Goal: Task Accomplishment & Management: Use online tool/utility

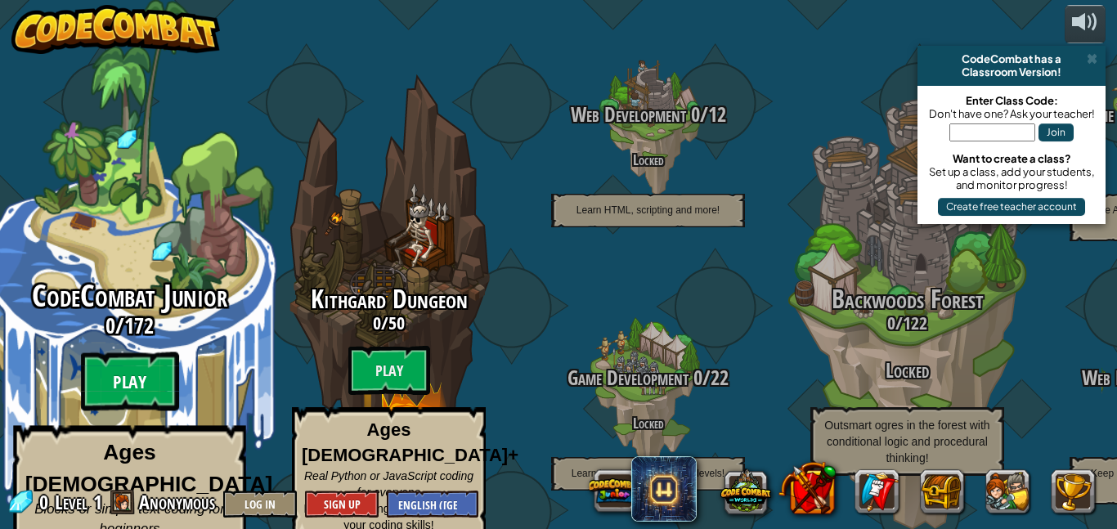
click at [137, 352] on btn "Play" at bounding box center [130, 381] width 98 height 59
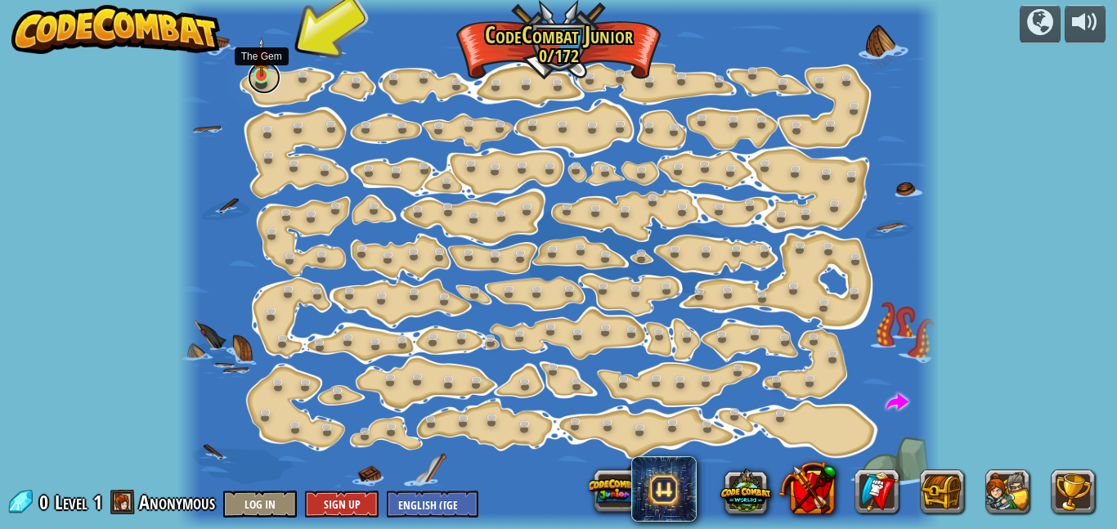
click at [261, 78] on link at bounding box center [264, 77] width 33 height 33
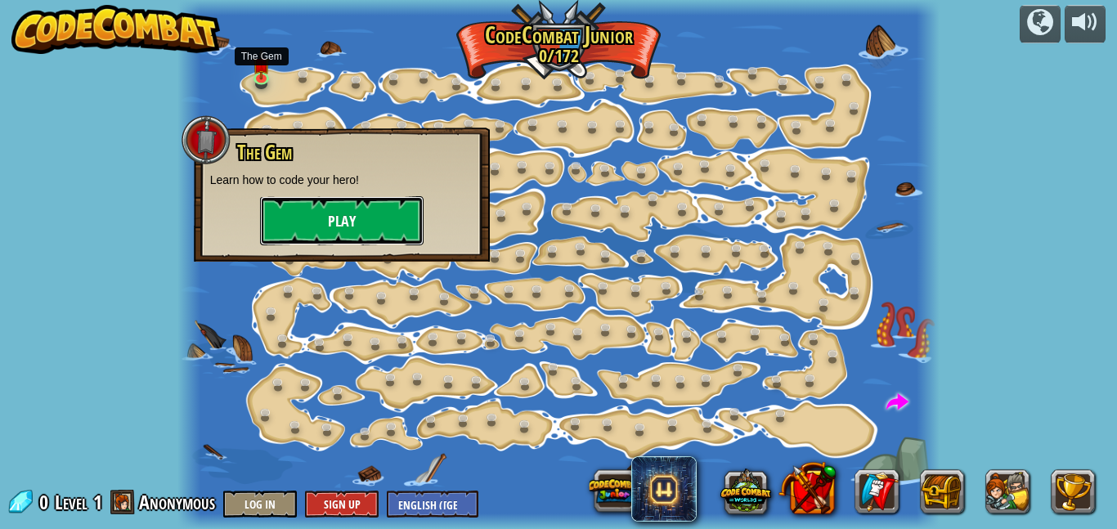
click at [344, 231] on button "Play" at bounding box center [342, 220] width 164 height 49
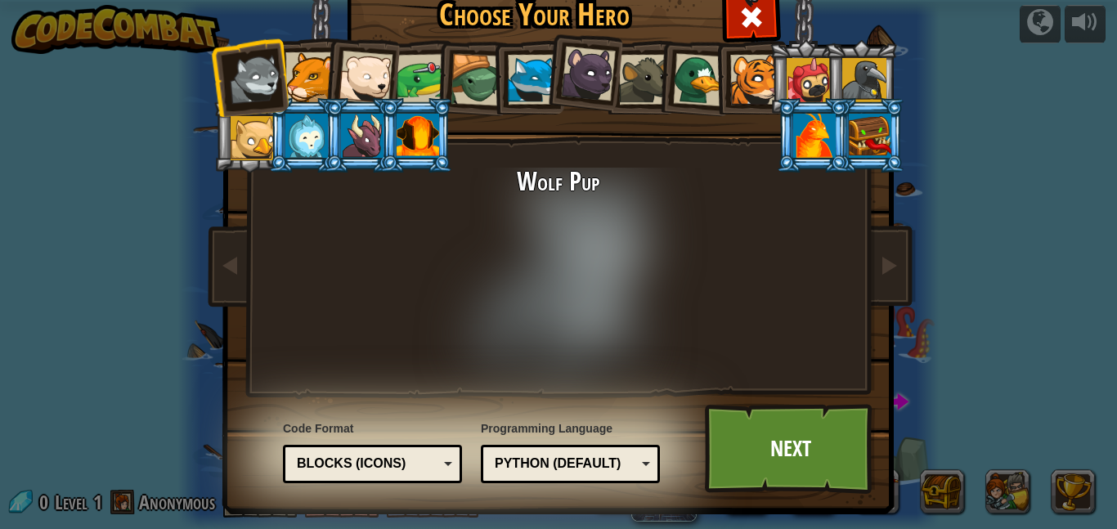
click at [314, 75] on div at bounding box center [310, 77] width 50 height 50
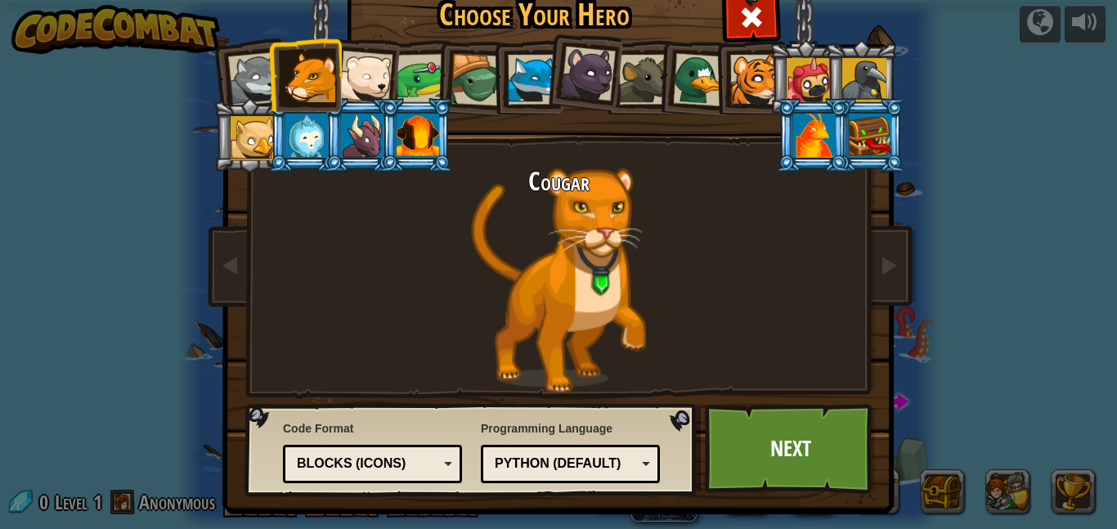
click at [374, 83] on div at bounding box center [365, 78] width 54 height 54
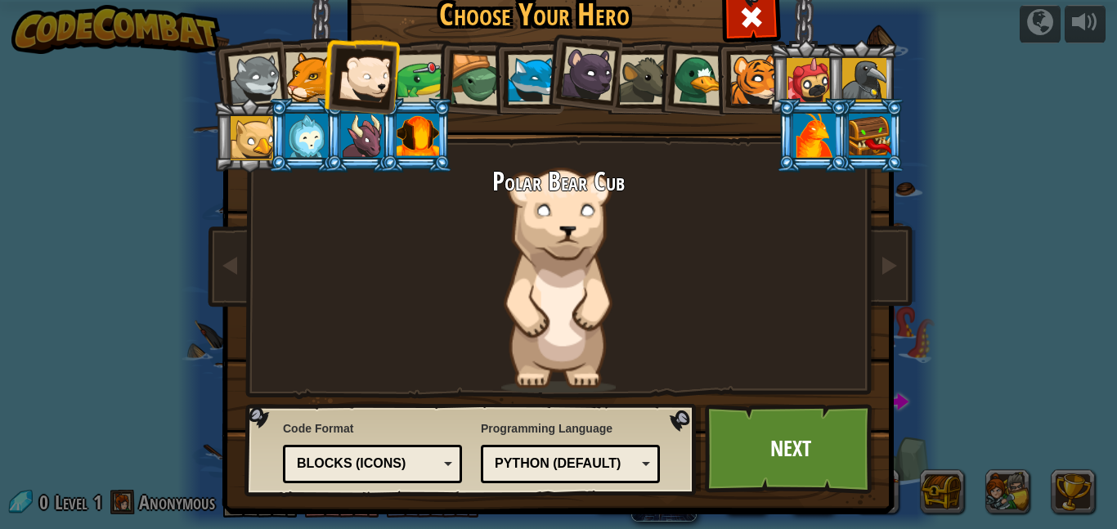
click at [577, 49] on div at bounding box center [588, 74] width 55 height 55
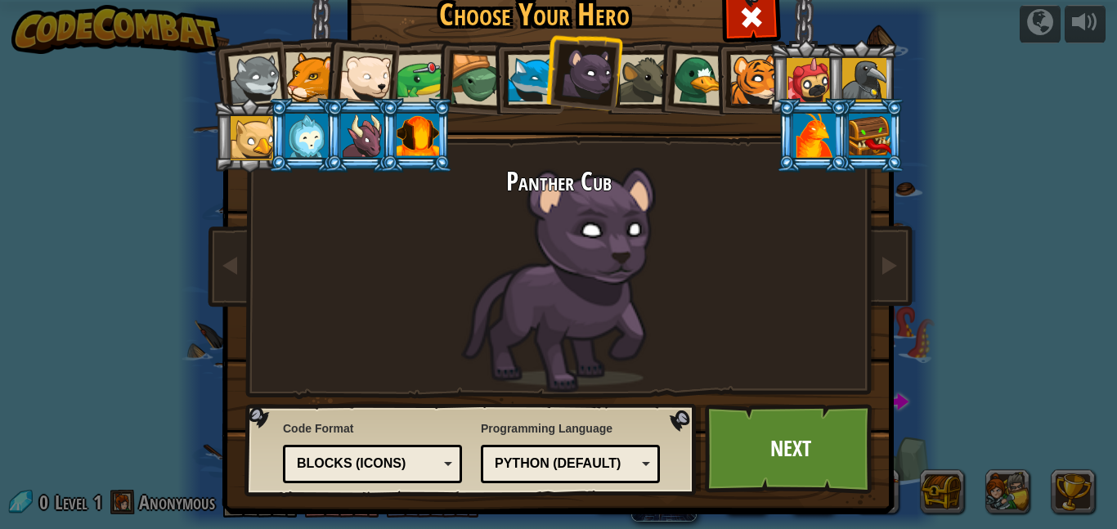
click at [272, 69] on div at bounding box center [255, 79] width 54 height 54
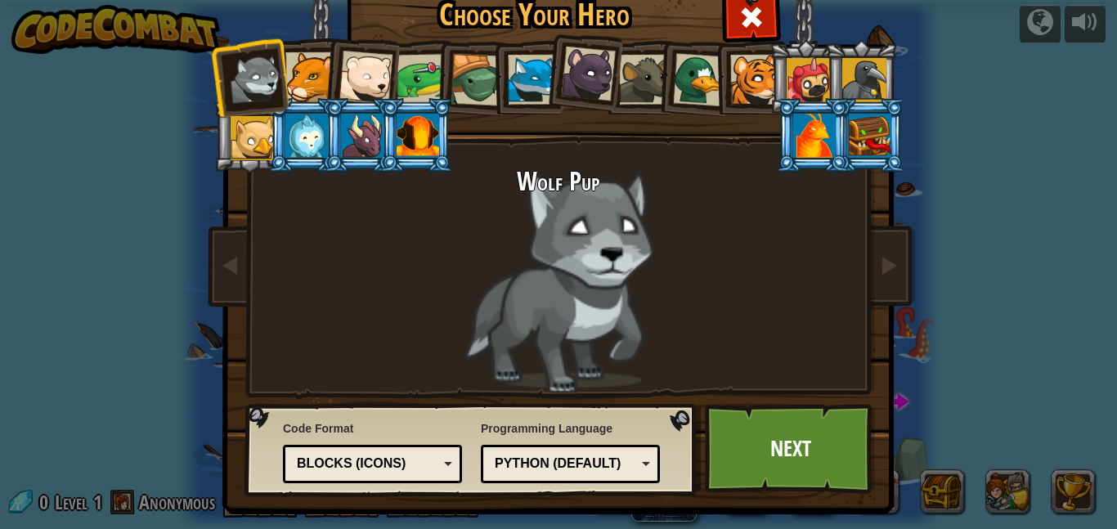
click at [299, 75] on div at bounding box center [310, 77] width 50 height 50
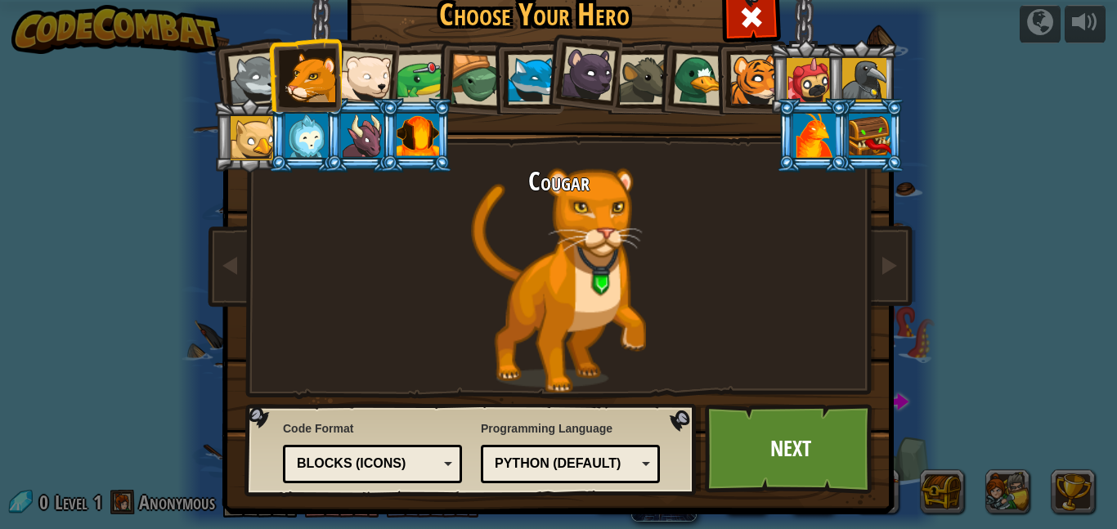
click at [407, 143] on div at bounding box center [418, 136] width 43 height 44
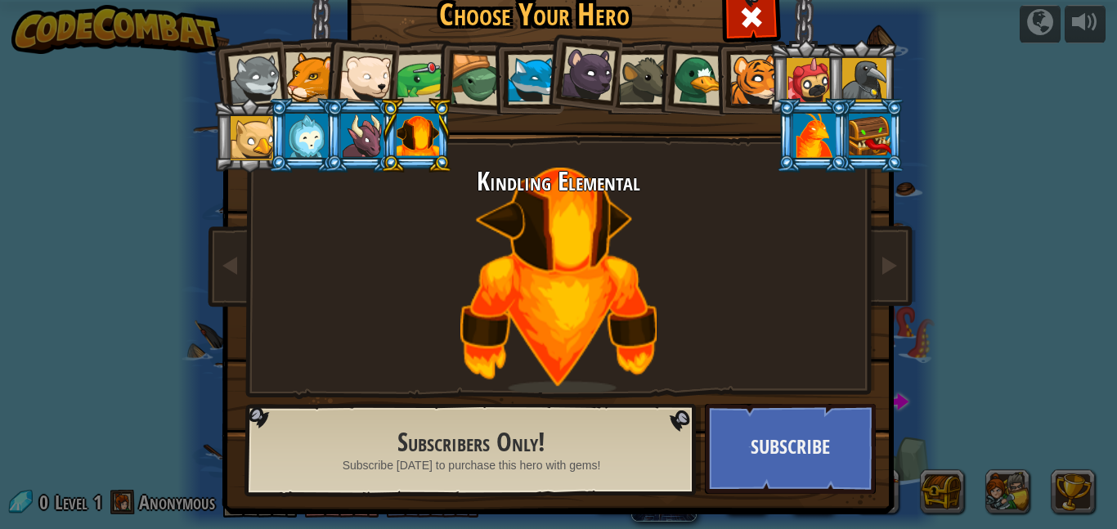
click at [322, 65] on div at bounding box center [310, 77] width 50 height 50
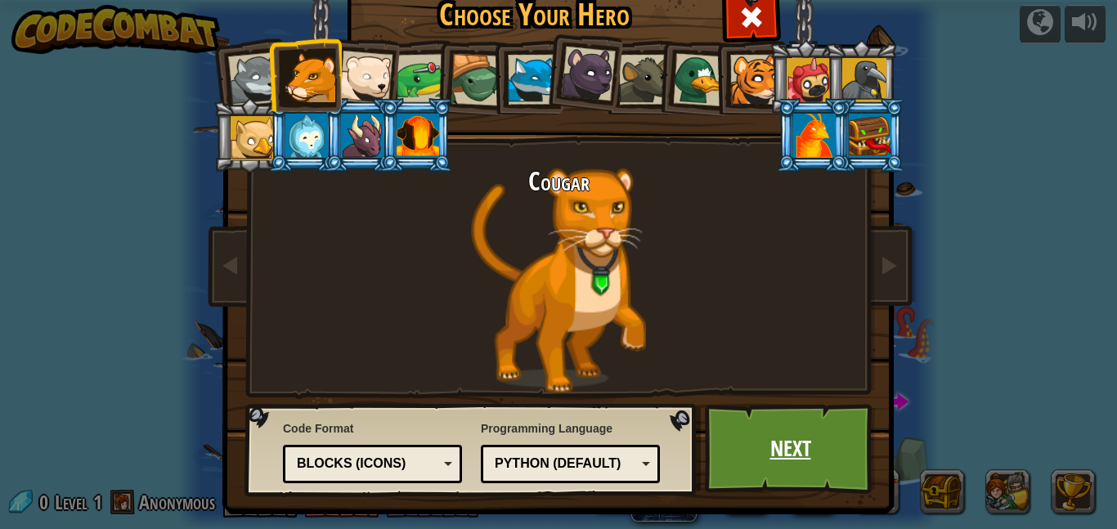
click at [808, 437] on link "Next" at bounding box center [790, 449] width 171 height 90
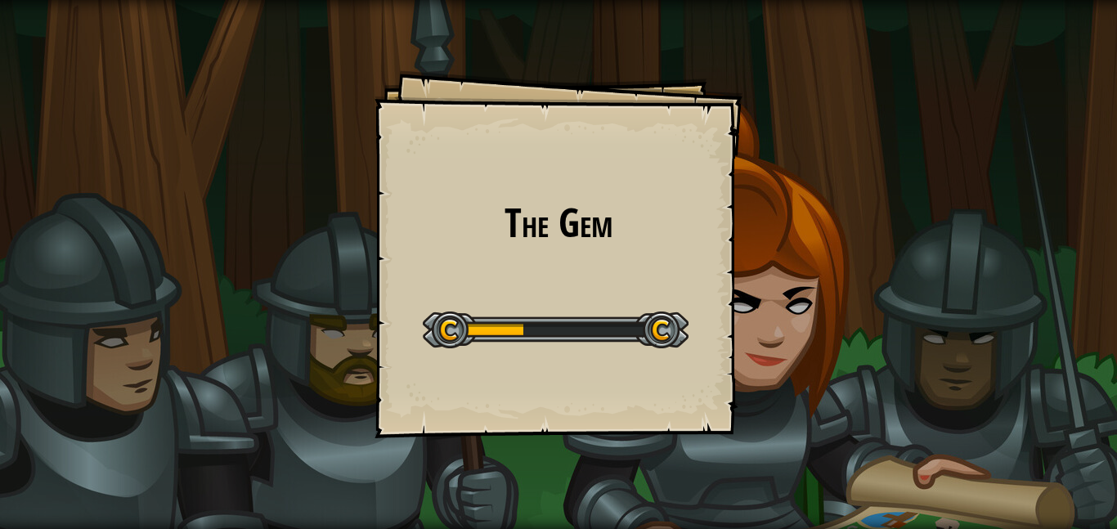
click at [648, 428] on div "The Gem Goals Start Level Error loading from server. Try refreshing the page. Y…" at bounding box center [558, 254] width 368 height 368
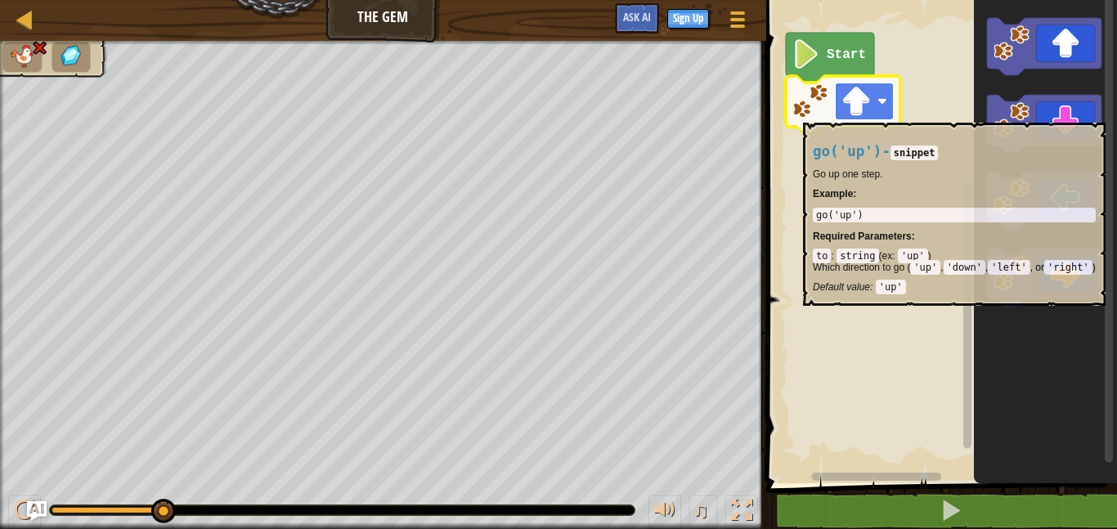
click at [872, 116] on rect "Blockly Workspace" at bounding box center [864, 102] width 59 height 38
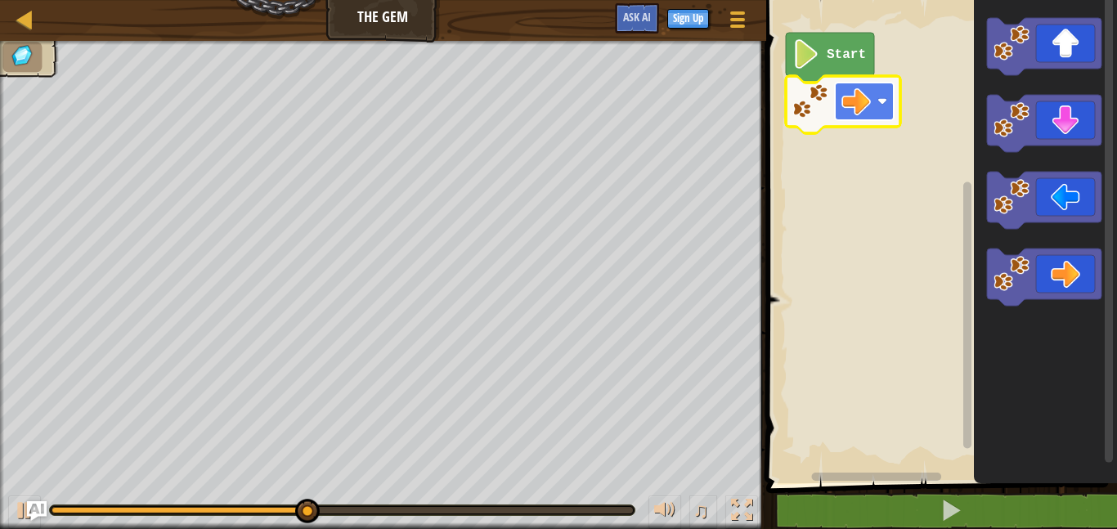
click at [859, 90] on image "Blockly Workspace" at bounding box center [855, 101] width 29 height 29
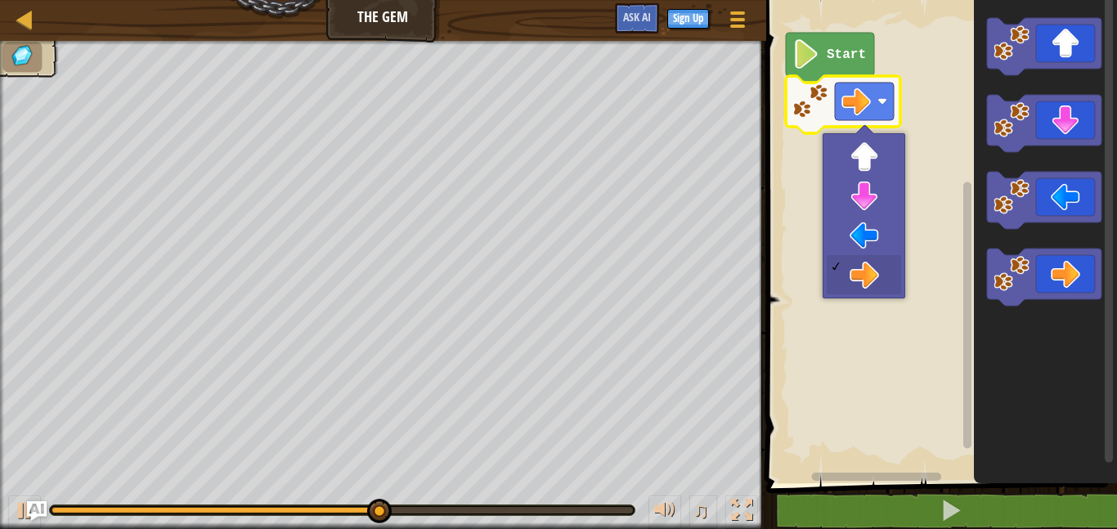
click at [837, 57] on text "Start" at bounding box center [846, 54] width 39 height 15
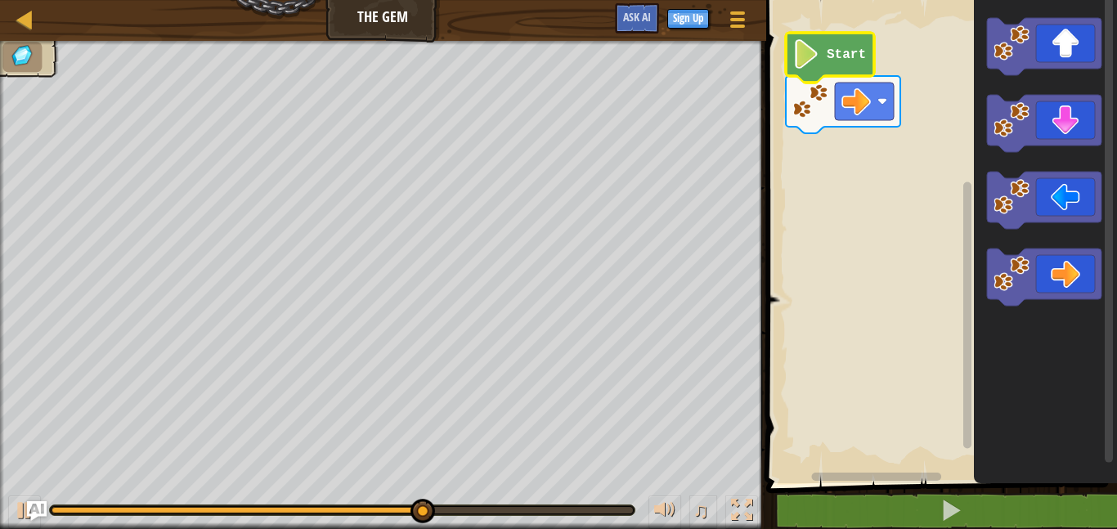
click at [827, 44] on icon "Blockly Workspace" at bounding box center [830, 58] width 88 height 50
click at [795, 43] on image "Blockly Workspace" at bounding box center [806, 53] width 28 height 29
click at [845, 101] on image "Blockly Workspace" at bounding box center [855, 101] width 29 height 29
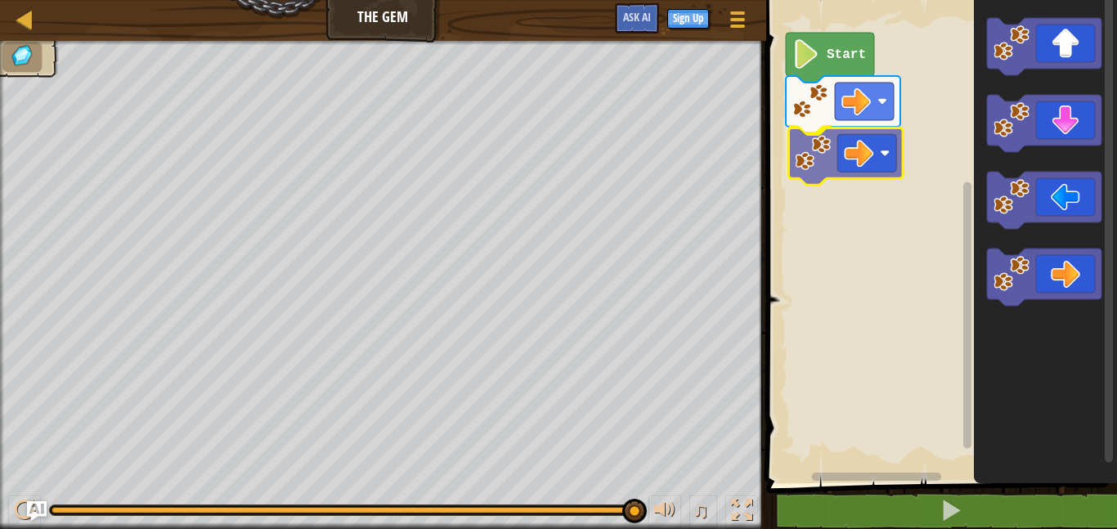
click at [858, 160] on div "Start" at bounding box center [939, 237] width 356 height 491
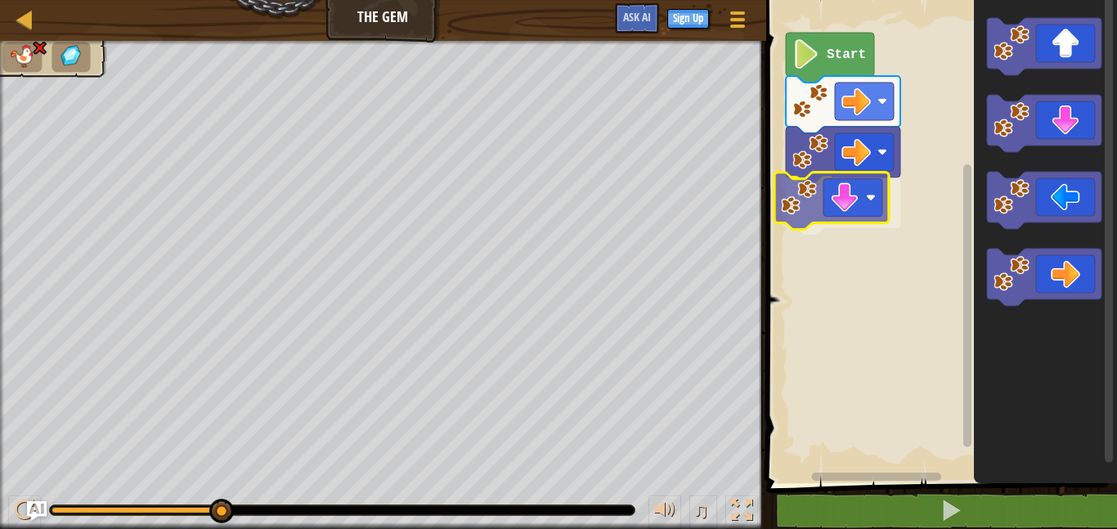
click at [839, 209] on div "Start" at bounding box center [939, 237] width 356 height 491
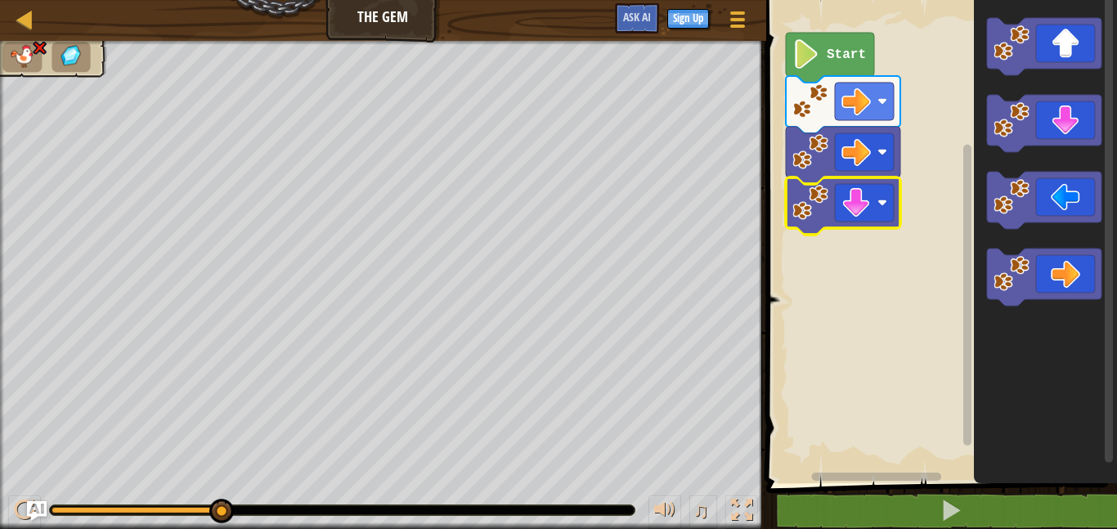
click at [774, 354] on rect "Blockly Workspace" at bounding box center [939, 237] width 356 height 491
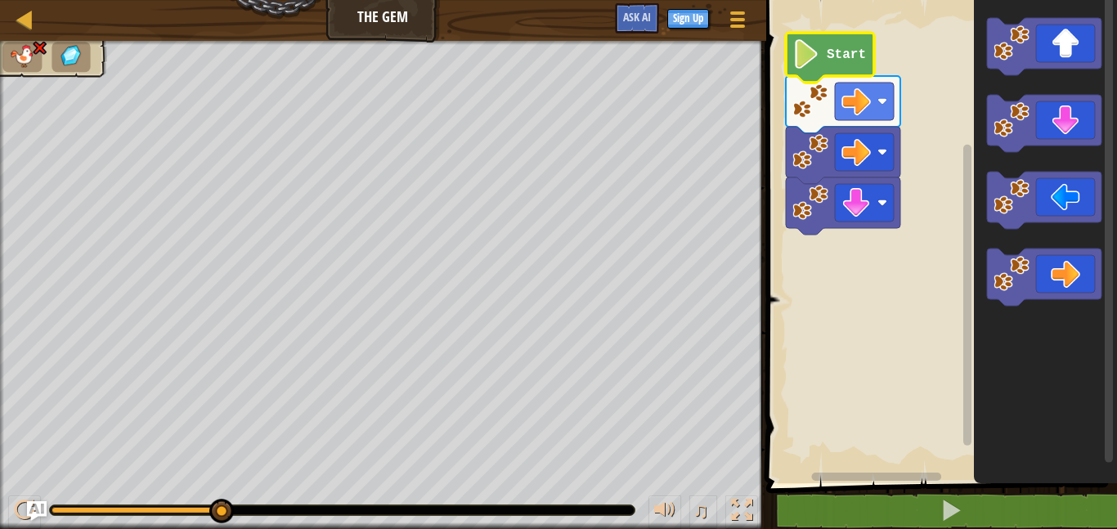
click at [815, 66] on image "Blockly Workspace" at bounding box center [806, 53] width 28 height 29
click at [805, 53] on image "Blockly Workspace" at bounding box center [806, 53] width 28 height 29
